Goal: Task Accomplishment & Management: Use online tool/utility

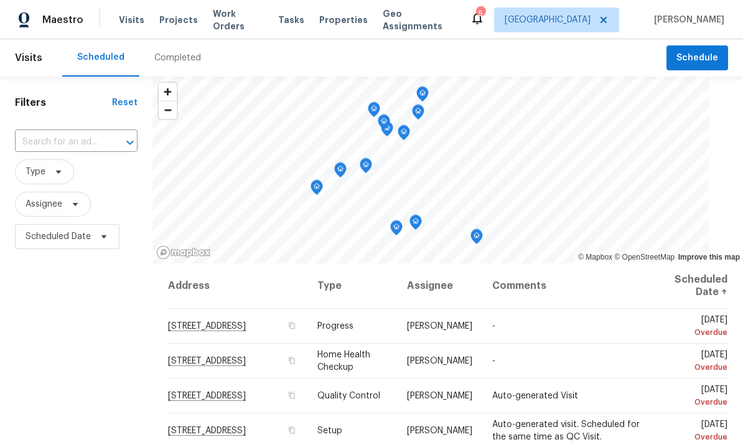
click at [54, 146] on input "text" at bounding box center [59, 142] width 88 height 19
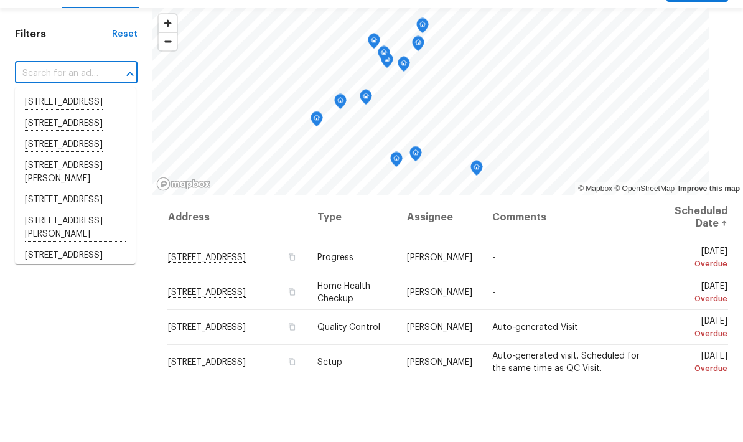
click at [34, 133] on input "text" at bounding box center [59, 142] width 88 height 19
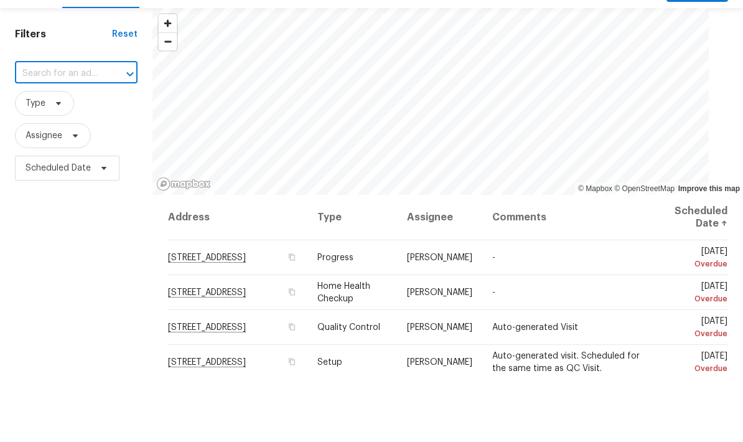
click at [121, 192] on span "Assignee" at bounding box center [76, 204] width 123 height 25
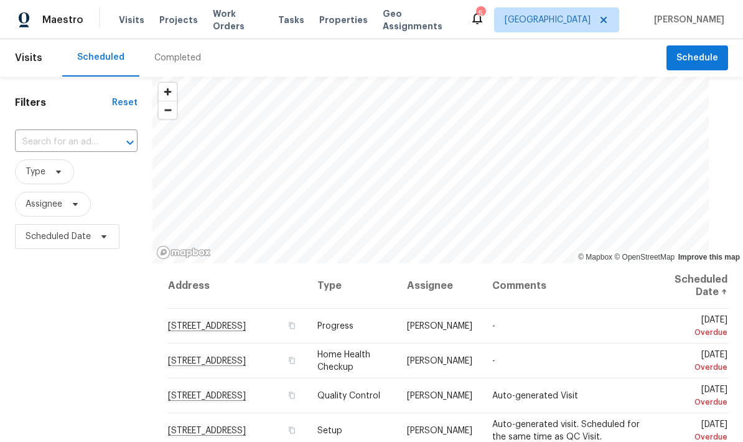
click at [230, 21] on span "Work Orders" at bounding box center [238, 19] width 50 height 25
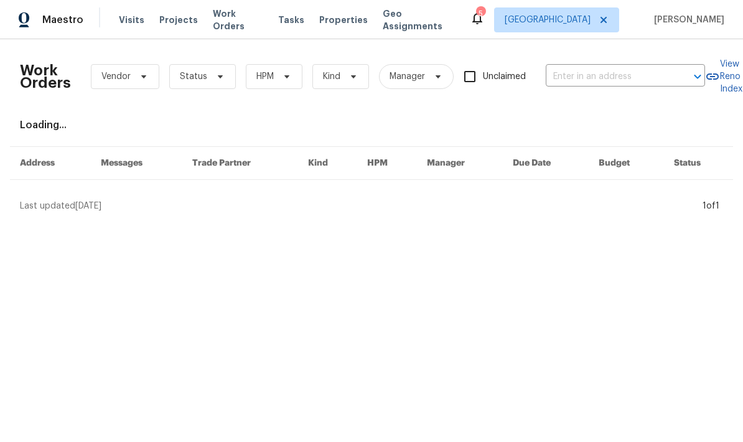
scroll to position [0, 1]
click at [263, 77] on span "HPM" at bounding box center [264, 76] width 17 height 12
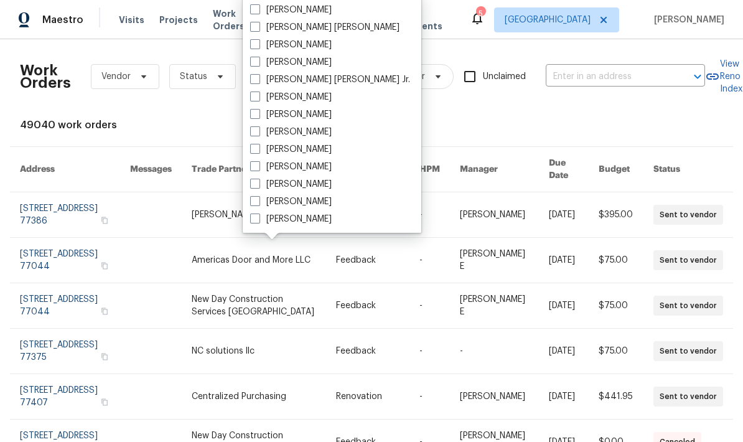
scroll to position [259, 0]
click at [318, 199] on div "[PERSON_NAME]" at bounding box center [331, 201] width 171 height 17
click at [266, 195] on label "[PERSON_NAME]" at bounding box center [291, 201] width 82 height 12
click at [258, 195] on input "[PERSON_NAME]" at bounding box center [254, 199] width 8 height 8
checkbox input "true"
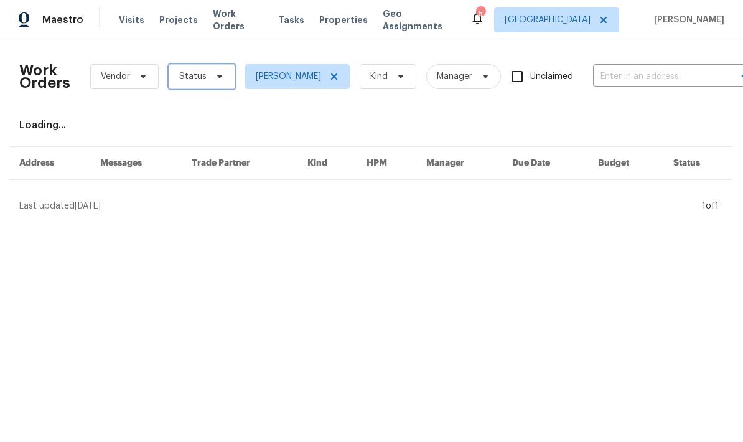
click at [185, 82] on span "Status" at bounding box center [192, 76] width 27 height 12
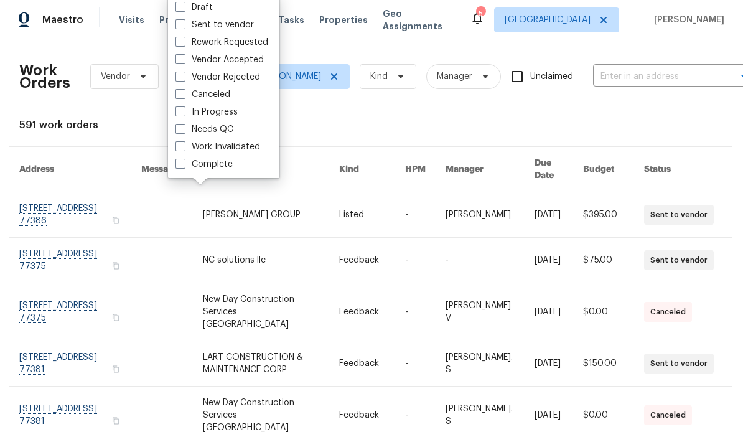
click at [208, 132] on label "Needs QC" at bounding box center [205, 129] width 58 height 12
click at [184, 131] on input "Needs QC" at bounding box center [180, 127] width 8 height 8
checkbox input "true"
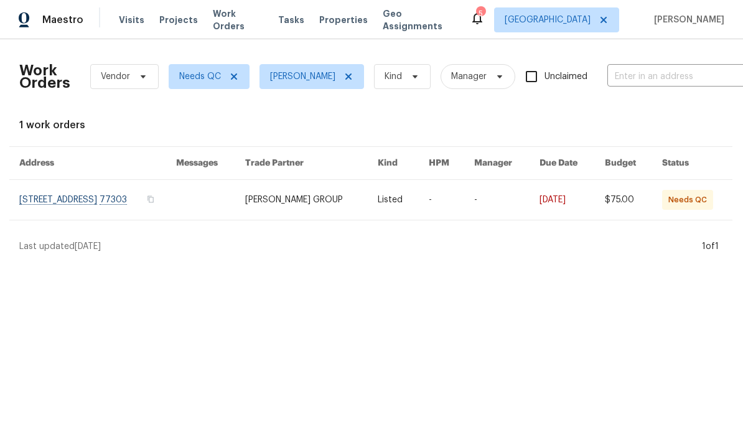
click at [398, 195] on link at bounding box center [403, 200] width 50 height 40
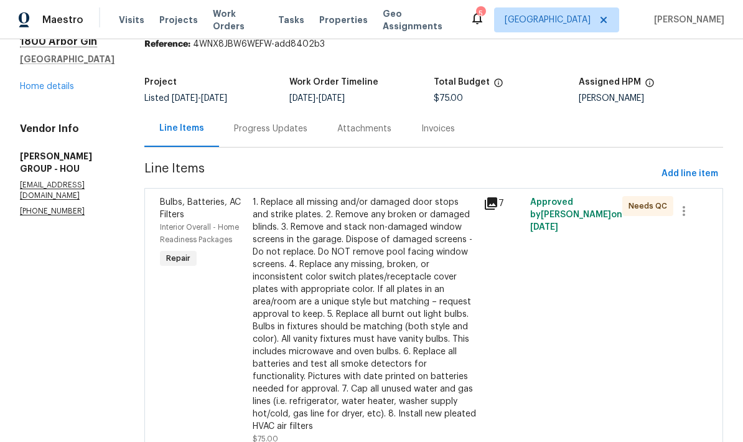
scroll to position [50, 0]
click at [398, 274] on div "1. Replace all missing and/or damaged door stops and strike plates. 2. Remove a…" at bounding box center [365, 315] width 224 height 236
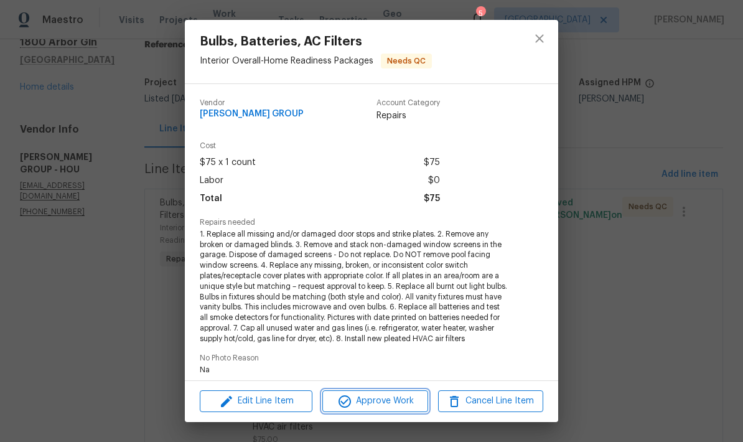
click at [404, 394] on span "Approve Work" at bounding box center [375, 401] width 98 height 16
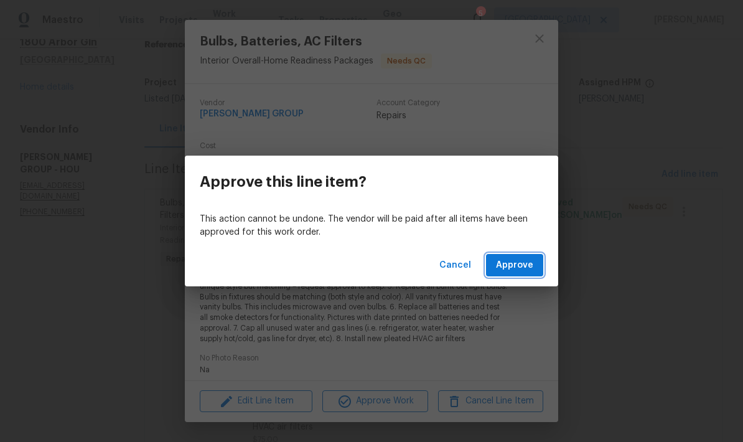
click at [520, 269] on span "Approve" at bounding box center [514, 266] width 37 height 16
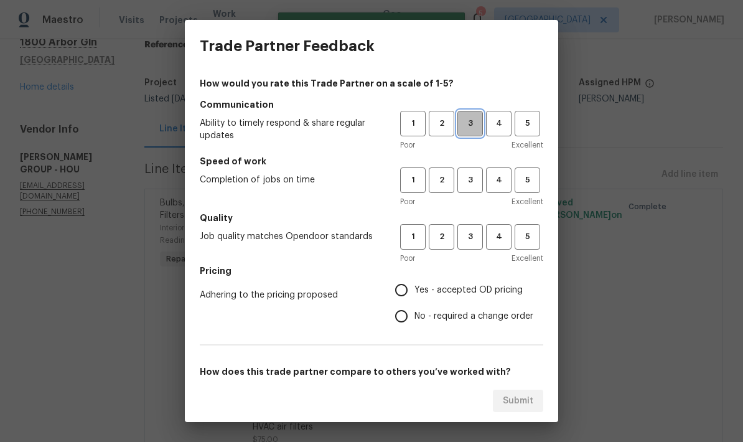
click at [476, 133] on button "3" at bounding box center [470, 124] width 26 height 26
click at [479, 190] on button "3" at bounding box center [470, 180] width 26 height 26
click at [469, 236] on span "3" at bounding box center [470, 237] width 23 height 14
click at [413, 282] on input "Yes - accepted OD pricing" at bounding box center [401, 290] width 26 height 26
radio input "true"
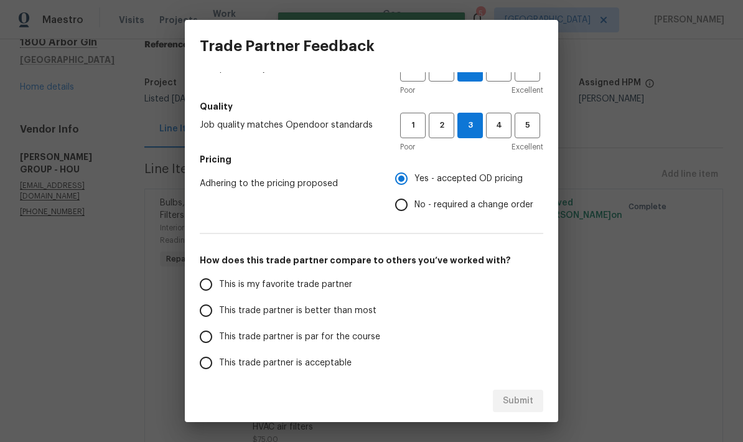
scroll to position [112, 0]
click at [213, 330] on input "This trade partner is par for the course" at bounding box center [206, 336] width 26 height 26
click at [530, 400] on span "Submit" at bounding box center [518, 401] width 30 height 16
radio input "true"
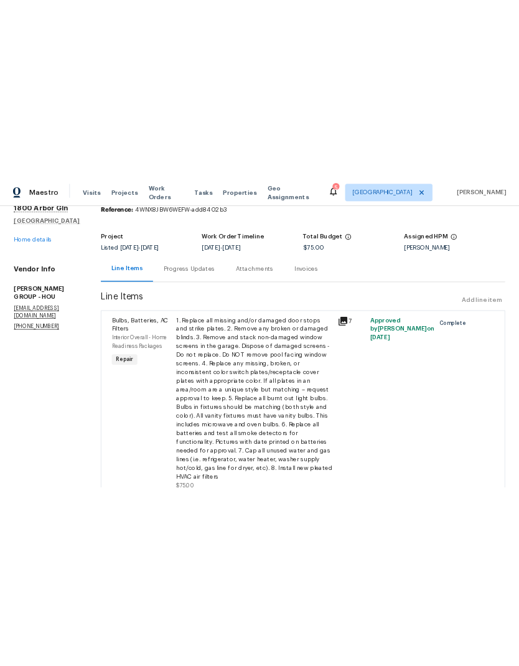
scroll to position [9, 0]
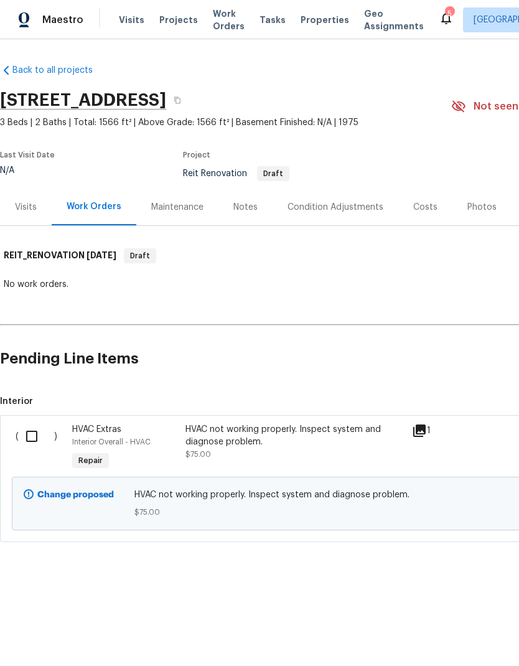
click at [34, 437] on input "checkbox" at bounding box center [36, 436] width 35 height 26
checkbox input "true"
click at [446, 639] on span "Create Work Order" at bounding box center [447, 635] width 83 height 16
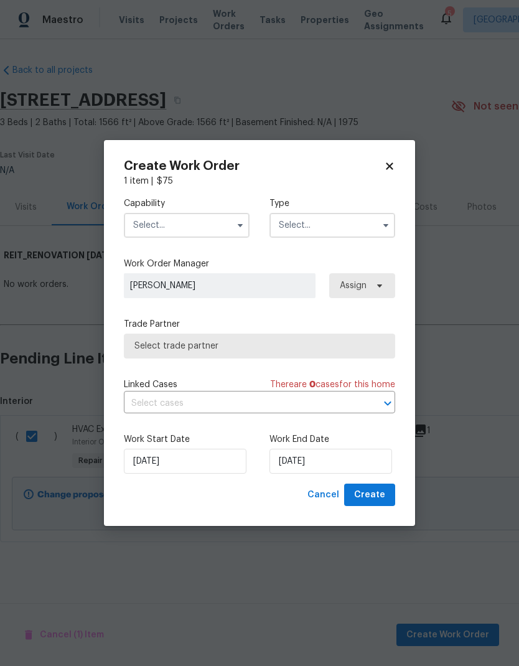
click at [156, 224] on input "text" at bounding box center [187, 225] width 126 height 25
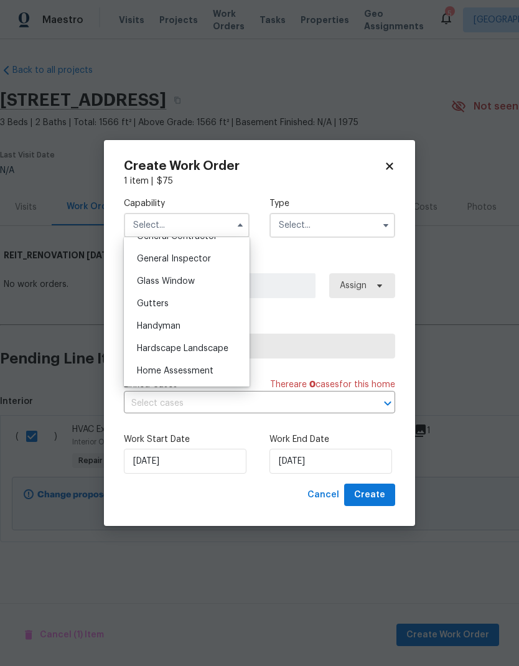
scroll to position [581, 0]
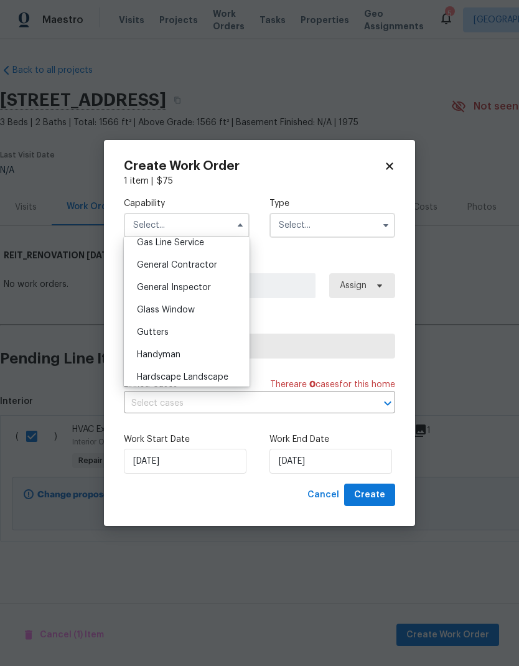
click at [156, 261] on span "General Contractor" at bounding box center [177, 265] width 80 height 9
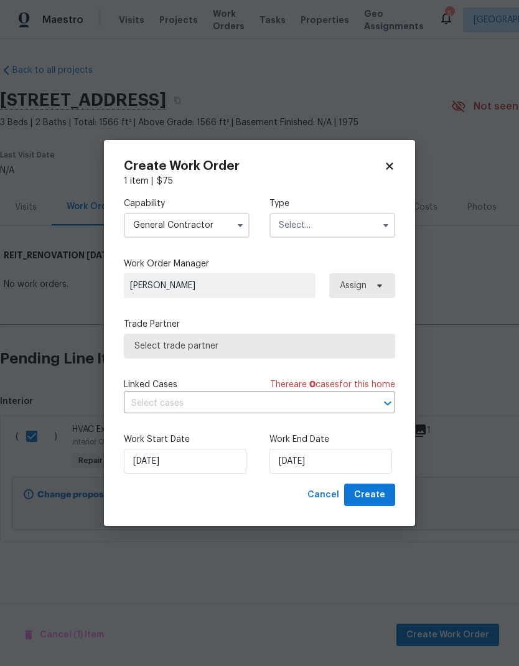
click at [152, 227] on input "General Contractor" at bounding box center [187, 225] width 126 height 25
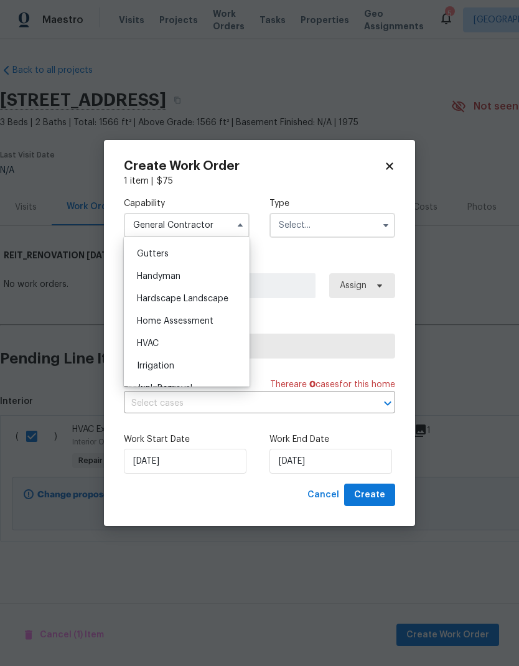
scroll to position [657, 0]
click at [145, 349] on span "HVAC" at bounding box center [148, 346] width 22 height 9
type input "HVAC"
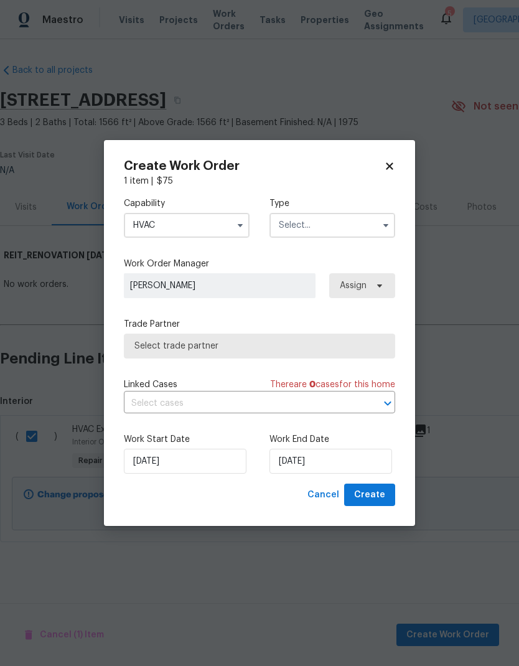
click at [370, 228] on input "text" at bounding box center [332, 225] width 126 height 25
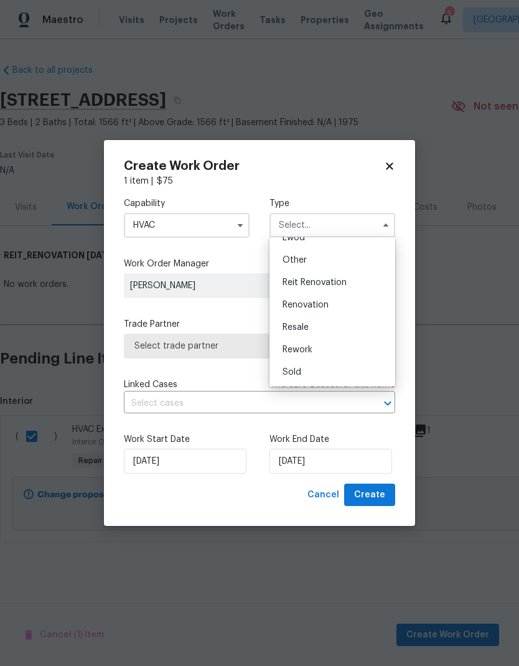
scroll to position [148, 0]
click at [353, 301] on div "Renovation" at bounding box center [332, 305] width 119 height 22
type input "Renovation"
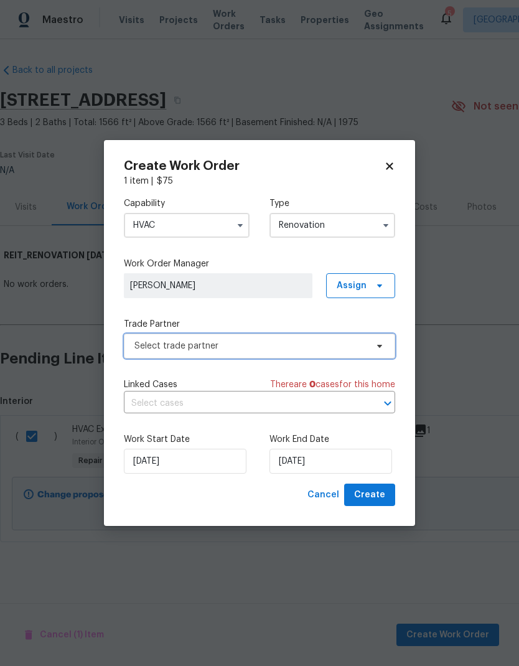
click at [143, 347] on span "Select trade partner" at bounding box center [250, 346] width 232 height 12
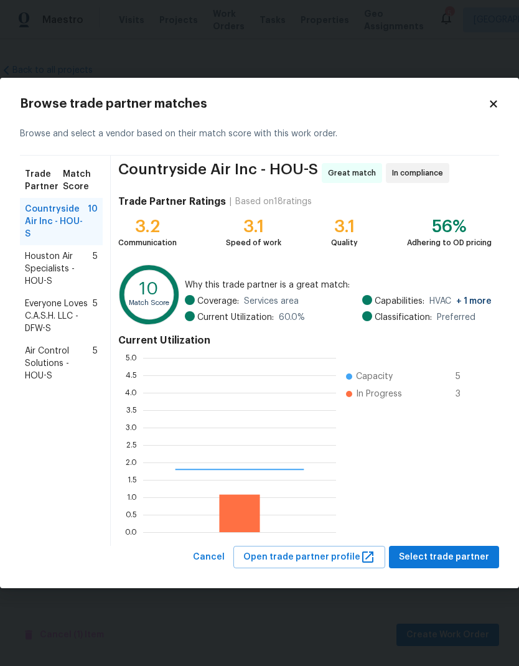
scroll to position [174, 193]
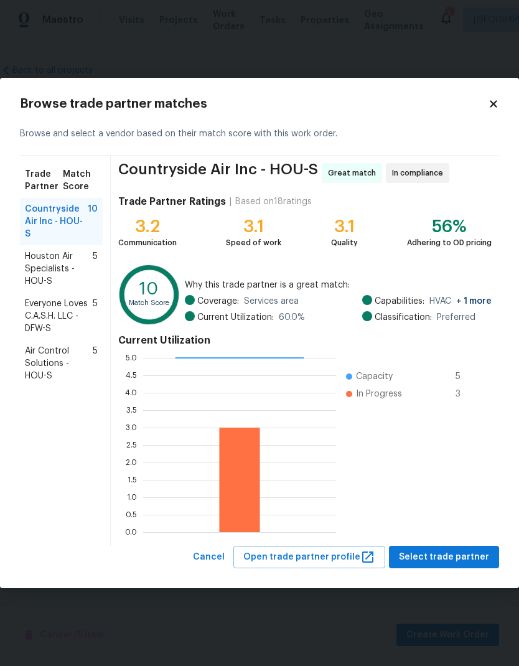
click at [36, 259] on span "Houston Air Specialists - HOU-S" at bounding box center [59, 268] width 68 height 37
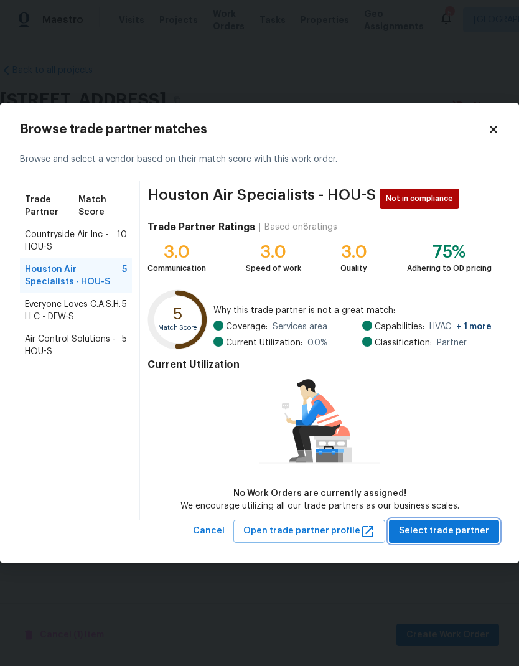
click at [457, 527] on span "Select trade partner" at bounding box center [444, 531] width 90 height 16
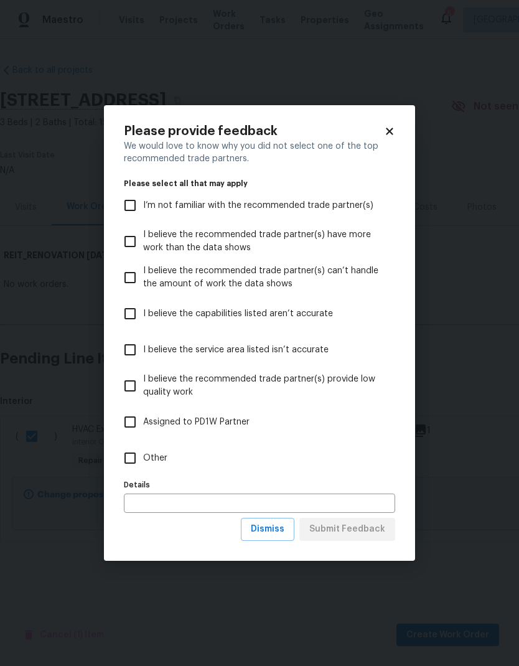
click at [134, 464] on input "Other" at bounding box center [130, 458] width 26 height 26
checkbox input "true"
click at [147, 505] on input "text" at bounding box center [259, 503] width 271 height 19
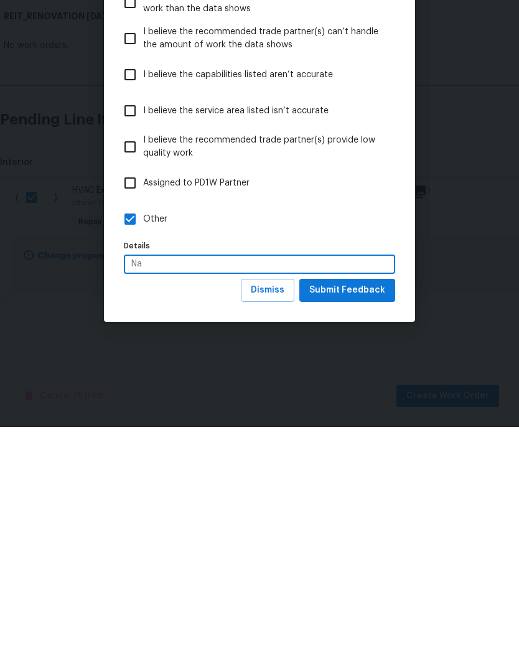
type input "Na"
click at [383, 522] on span "Submit Feedback" at bounding box center [347, 530] width 76 height 16
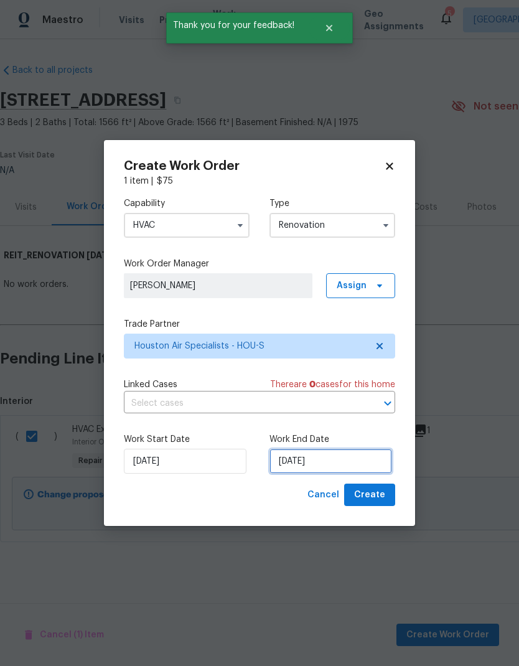
click at [360, 463] on input "10/1/2025" at bounding box center [330, 461] width 123 height 25
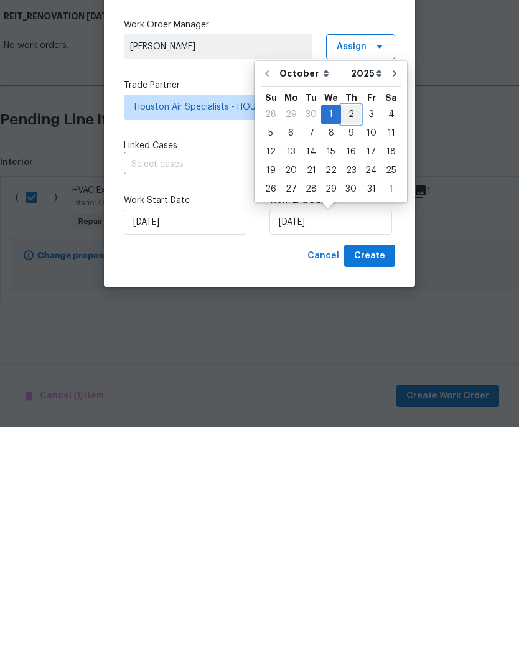
click at [347, 345] on div "2" at bounding box center [351, 353] width 20 height 17
type input "10/2/2025"
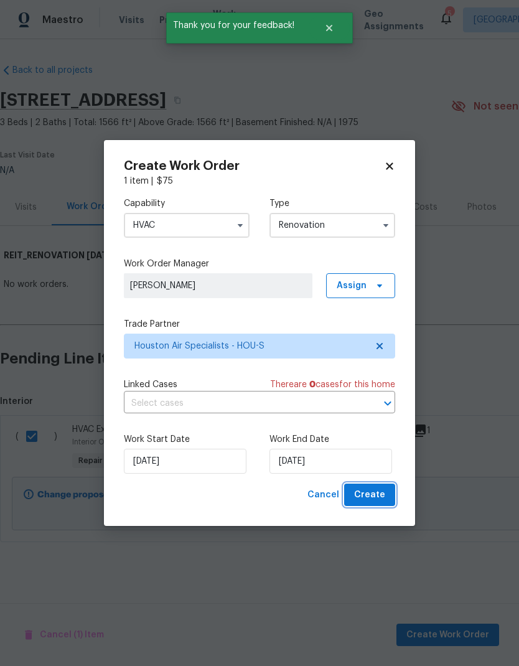
click at [386, 495] on button "Create" at bounding box center [369, 495] width 51 height 23
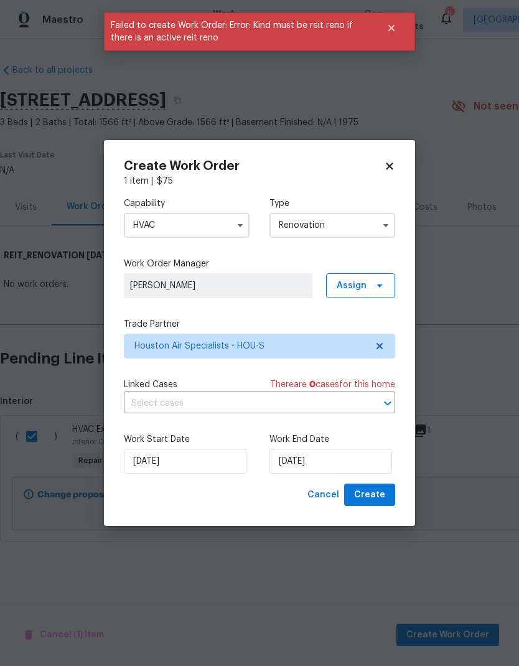
click at [362, 220] on input "Renovation" at bounding box center [332, 225] width 126 height 25
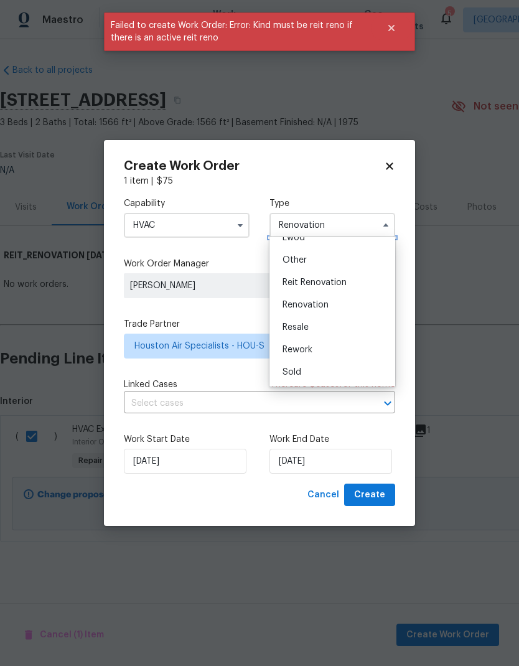
scroll to position [148, 0]
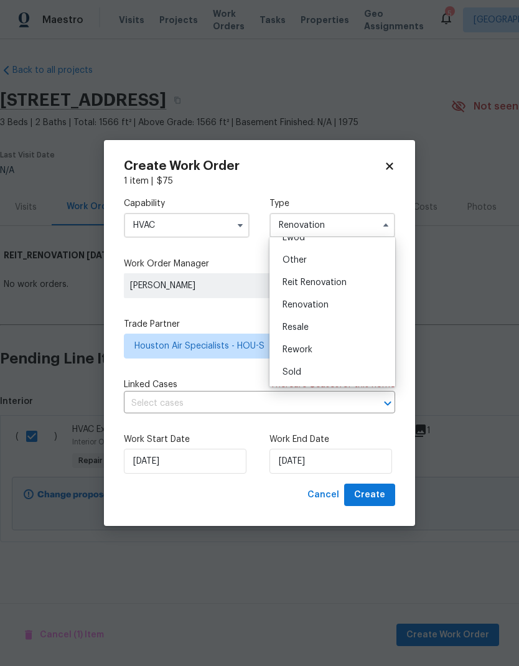
click at [327, 281] on span "Reit Renovation" at bounding box center [315, 282] width 64 height 9
type input "Reit Renovation"
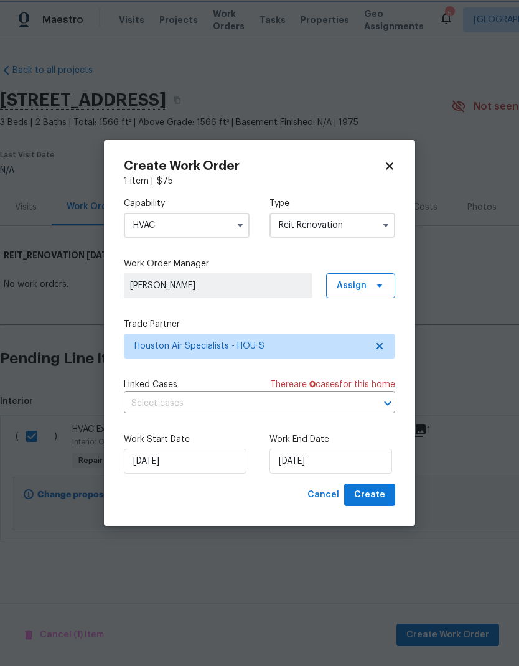
scroll to position [0, 0]
click at [384, 496] on span "Create" at bounding box center [369, 495] width 31 height 16
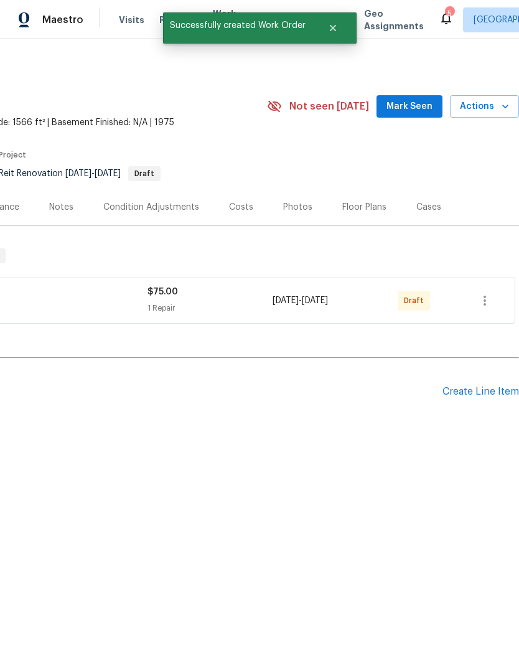
scroll to position [0, 184]
click at [483, 299] on icon "button" at bounding box center [484, 300] width 15 height 15
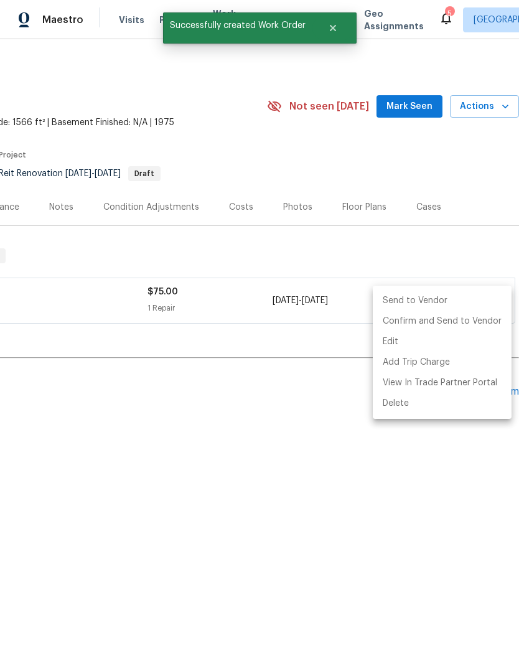
click at [442, 297] on li "Send to Vendor" at bounding box center [442, 301] width 139 height 21
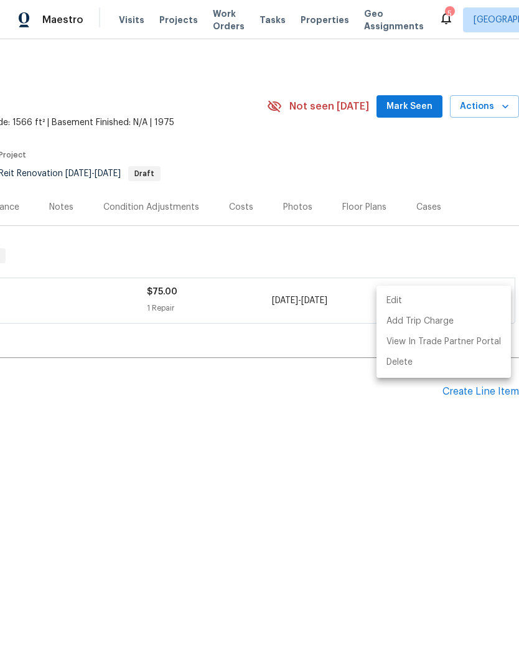
click at [316, 383] on div at bounding box center [259, 333] width 519 height 666
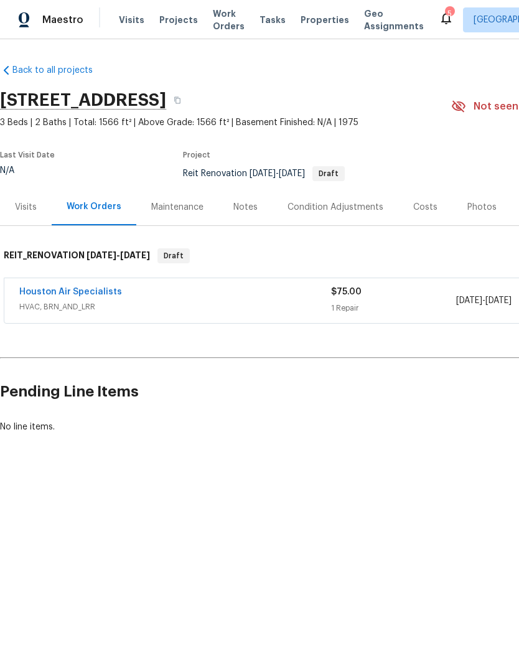
scroll to position [0, 0]
click at [51, 289] on link "Houston Air Specialists" at bounding box center [70, 292] width 103 height 9
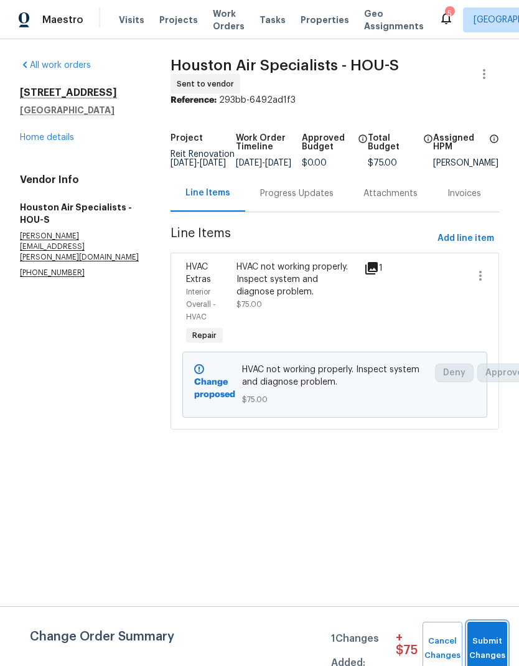
click at [482, 639] on span "Submit Changes" at bounding box center [487, 648] width 27 height 29
